Goal: Register for event/course

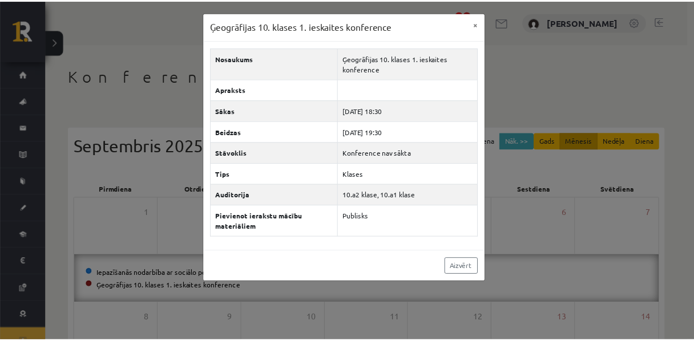
scroll to position [20, 0]
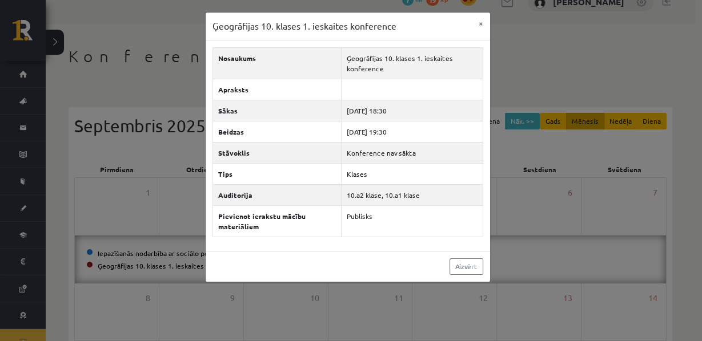
click at [122, 50] on div "Ģeogrāfijas 10. klases 1. ieskaites konference × Nosaukums Ģeogrāfijas 10. klas…" at bounding box center [351, 170] width 702 height 341
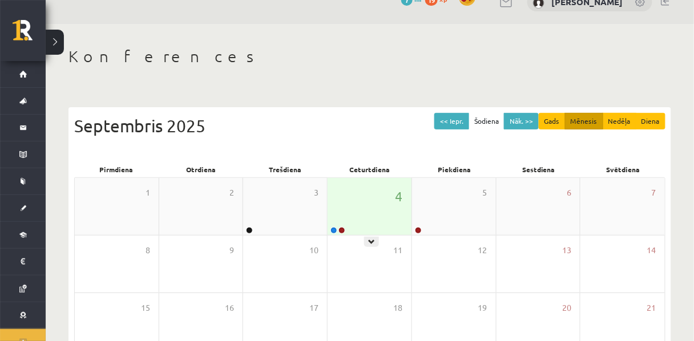
click at [363, 218] on div "4" at bounding box center [370, 206] width 84 height 57
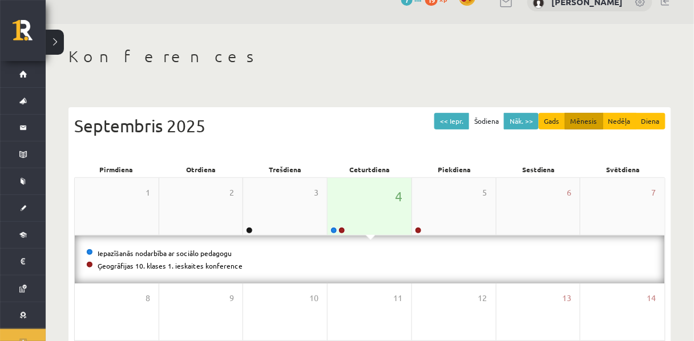
click at [357, 220] on div "4" at bounding box center [370, 206] width 84 height 57
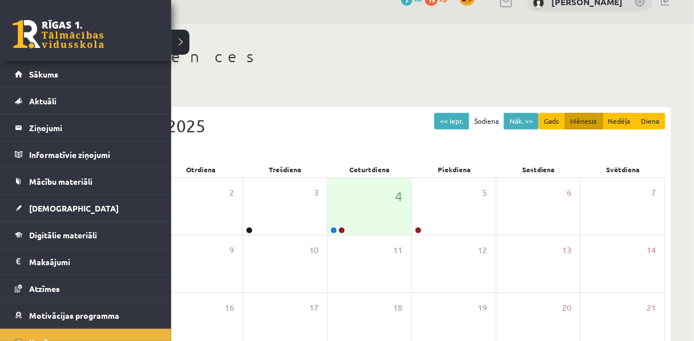
click at [28, 39] on link at bounding box center [58, 34] width 91 height 29
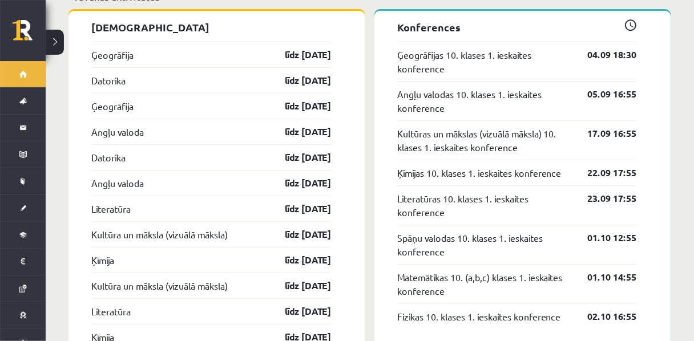
scroll to position [1065, 0]
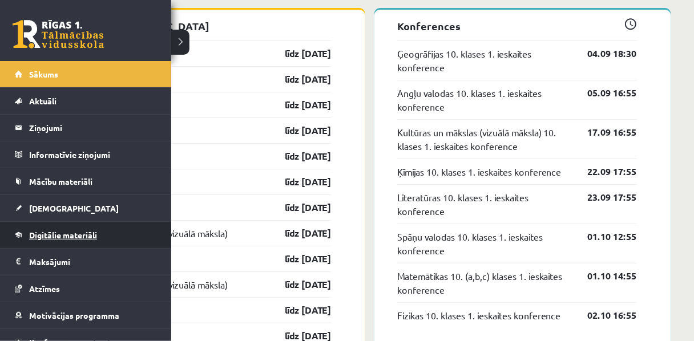
click at [41, 231] on span "Digitālie materiāli" at bounding box center [63, 235] width 68 height 10
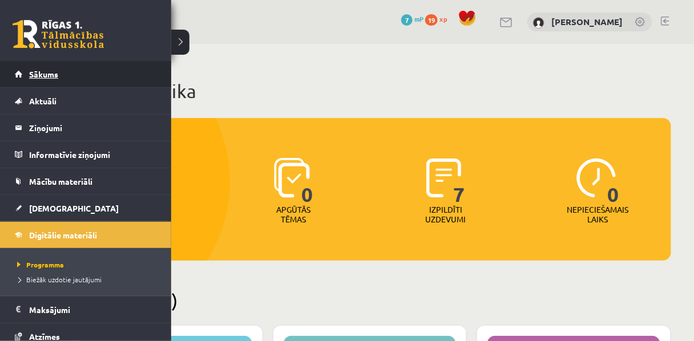
click at [42, 73] on span "Sākums" at bounding box center [43, 74] width 29 height 10
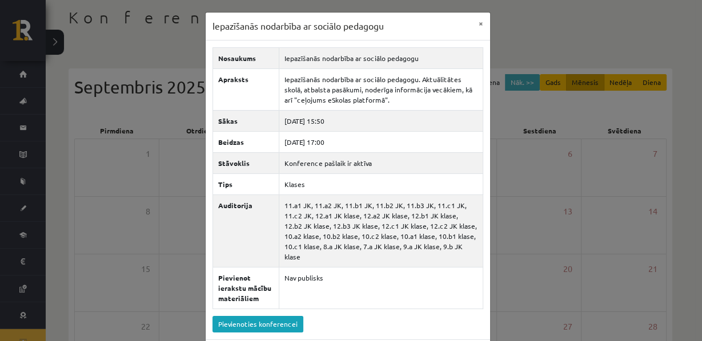
scroll to position [164, 0]
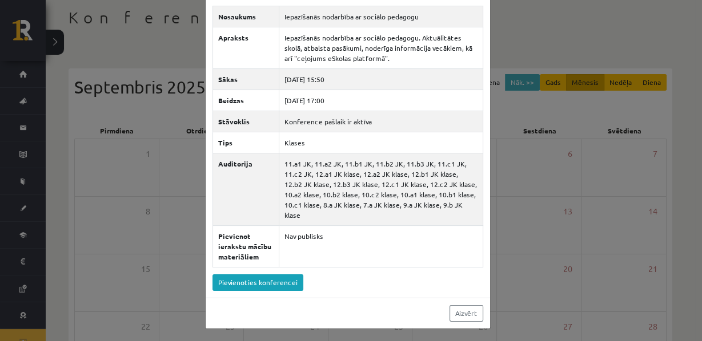
click at [192, 63] on div "Iepazīšanās nodarbība ar sociālo pedagogu × Nosaukums Iepazīšanās nodarbība ar …" at bounding box center [351, 170] width 702 height 341
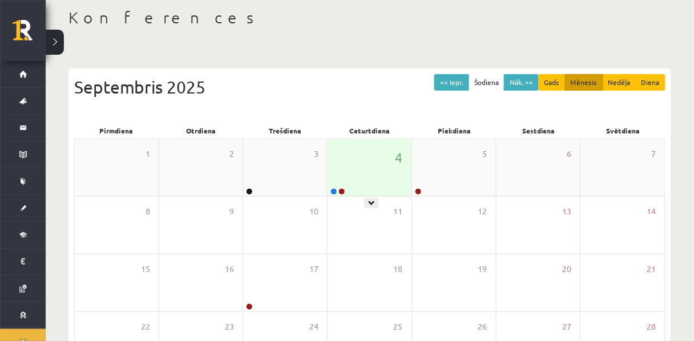
click at [356, 162] on div "4" at bounding box center [370, 167] width 84 height 57
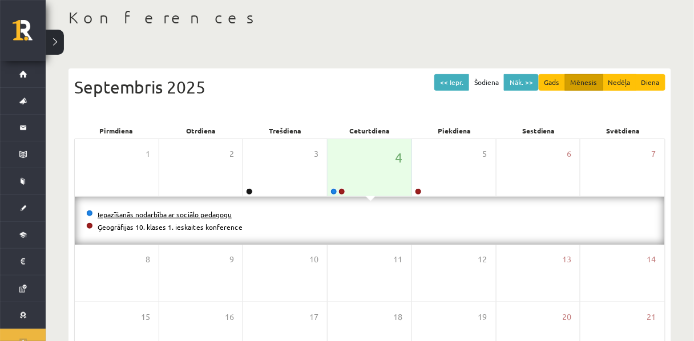
click at [210, 219] on link "Iepazīšanās nodarbība ar sociālo pedagogu" at bounding box center [165, 214] width 134 height 9
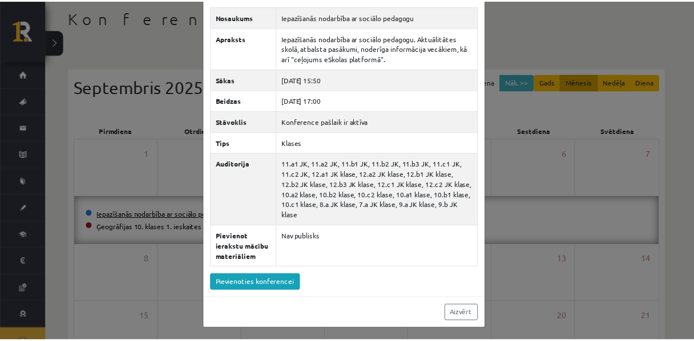
scroll to position [0, 0]
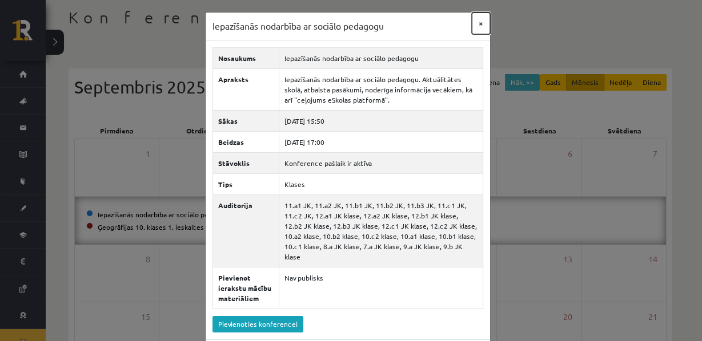
click at [472, 34] on button "×" at bounding box center [481, 24] width 18 height 22
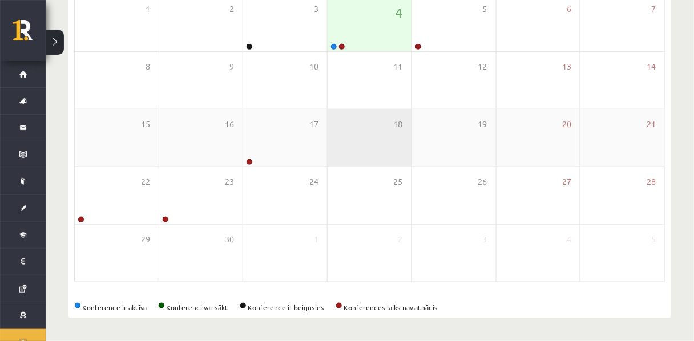
scroll to position [190, 0]
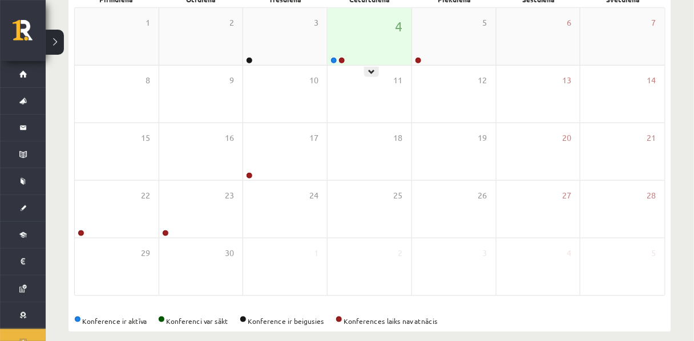
click at [366, 47] on div "4" at bounding box center [370, 36] width 84 height 57
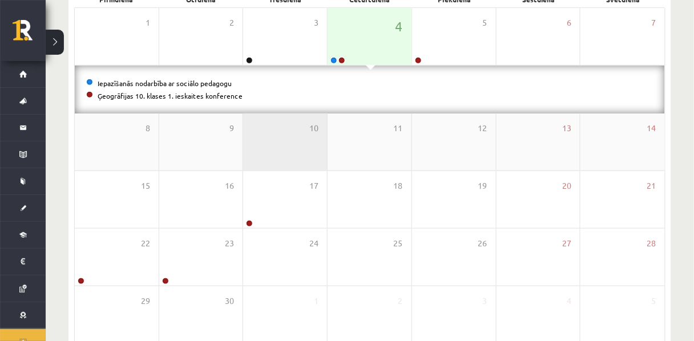
click at [244, 149] on div "10" at bounding box center [285, 142] width 84 height 57
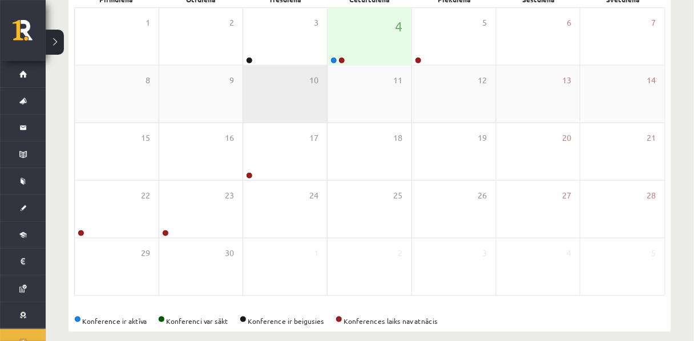
click at [279, 100] on div "10" at bounding box center [285, 94] width 84 height 57
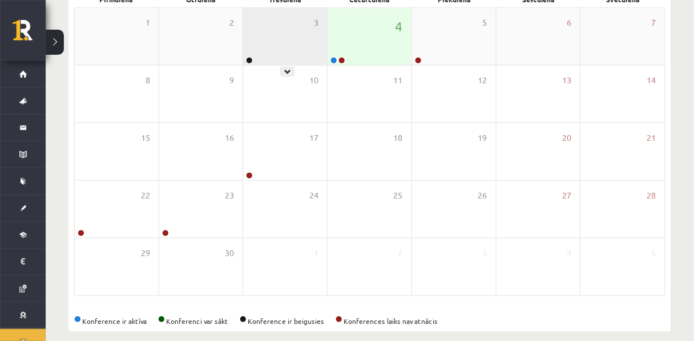
scroll to position [158, 0]
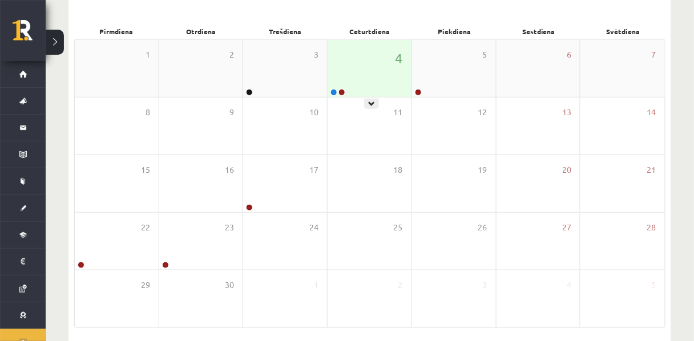
click at [366, 90] on div "4" at bounding box center [370, 68] width 84 height 57
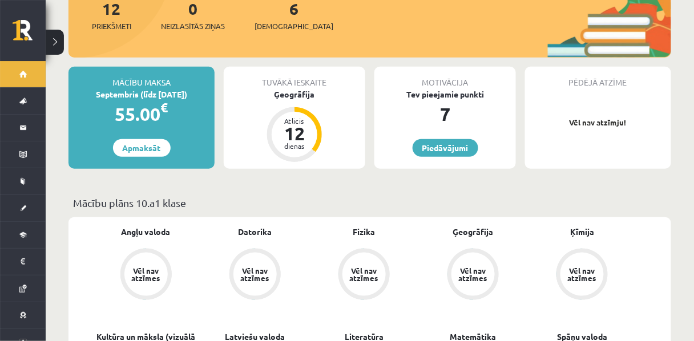
scroll to position [195, 0]
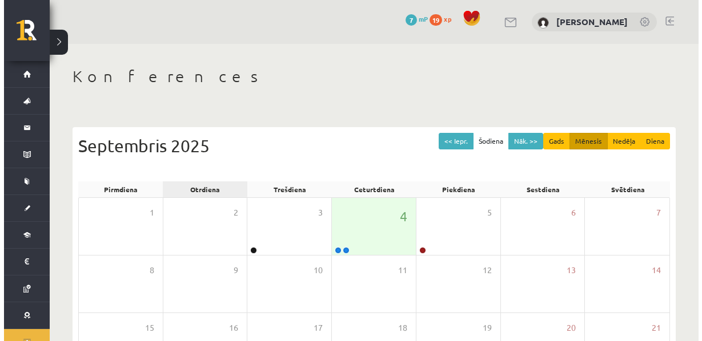
scroll to position [158, 0]
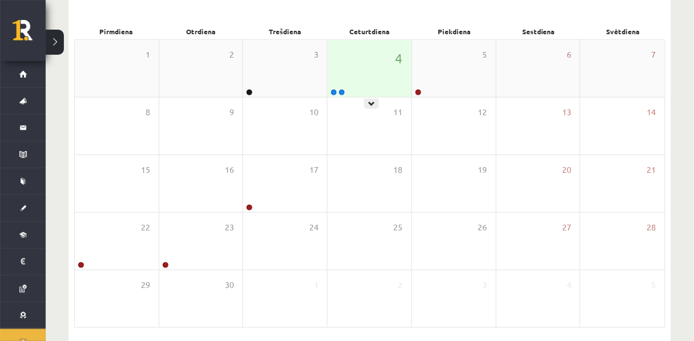
click at [351, 77] on div "4" at bounding box center [370, 68] width 84 height 57
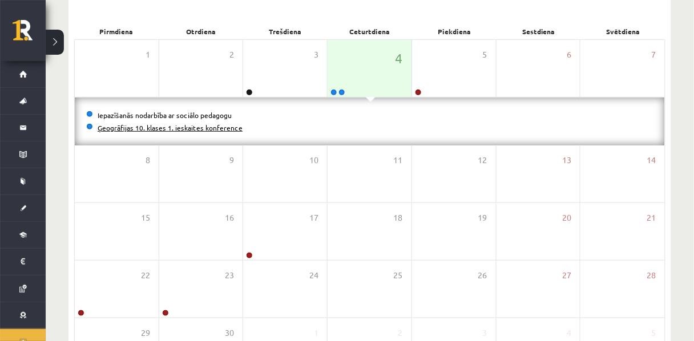
click at [167, 131] on link "Ģeogrāfijas 10. klases 1. ieskaites konference" at bounding box center [170, 127] width 145 height 9
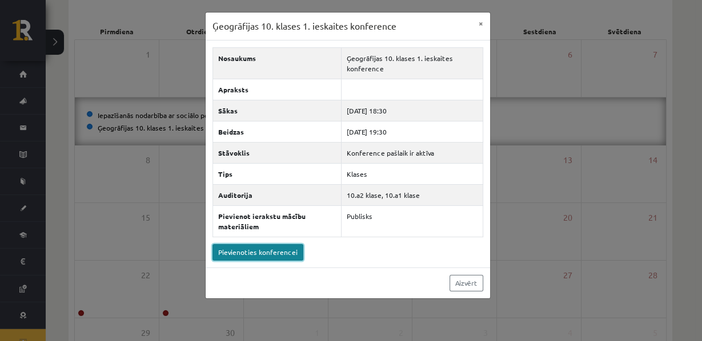
click at [281, 261] on link "Pievienoties konferencei" at bounding box center [257, 252] width 91 height 17
